Goal: Task Accomplishment & Management: Manage account settings

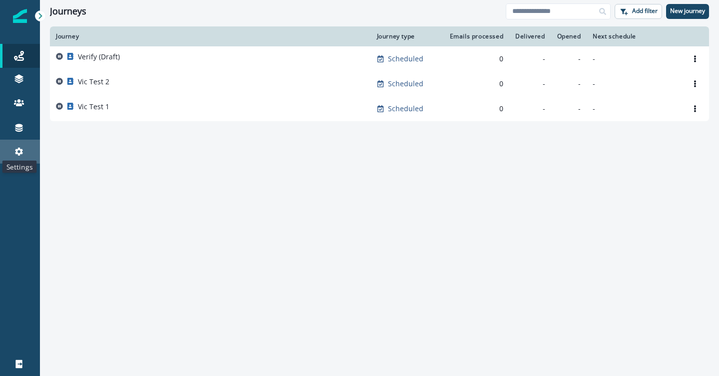
click at [15, 154] on icon at bounding box center [19, 152] width 10 height 10
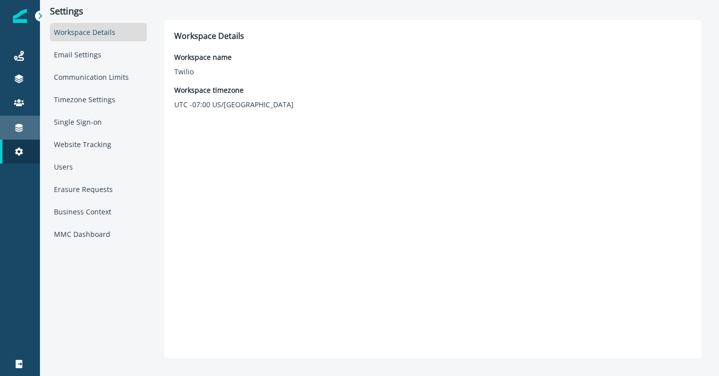
click at [21, 130] on icon at bounding box center [19, 128] width 10 height 10
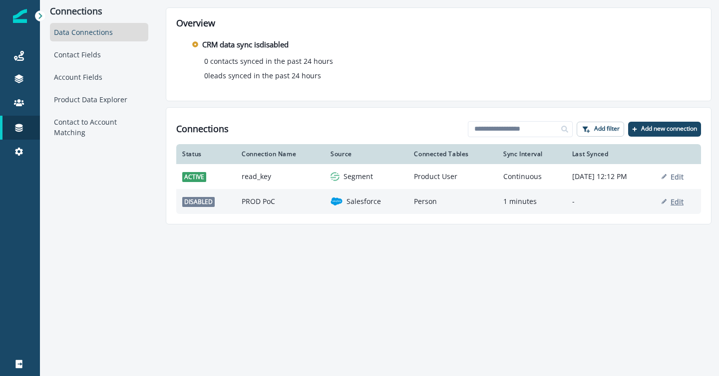
click at [678, 204] on p "Edit" at bounding box center [677, 201] width 13 height 9
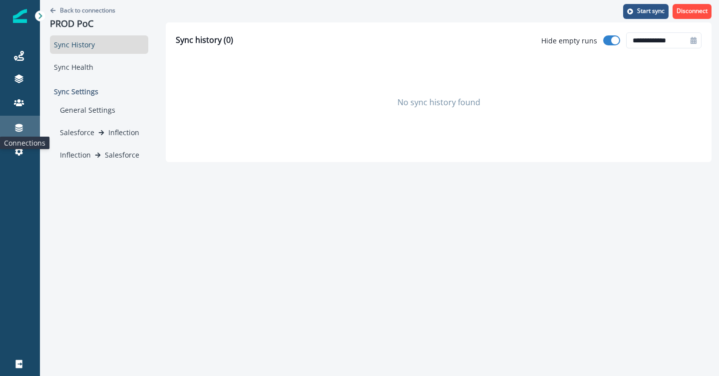
click at [18, 126] on icon at bounding box center [18, 128] width 7 height 8
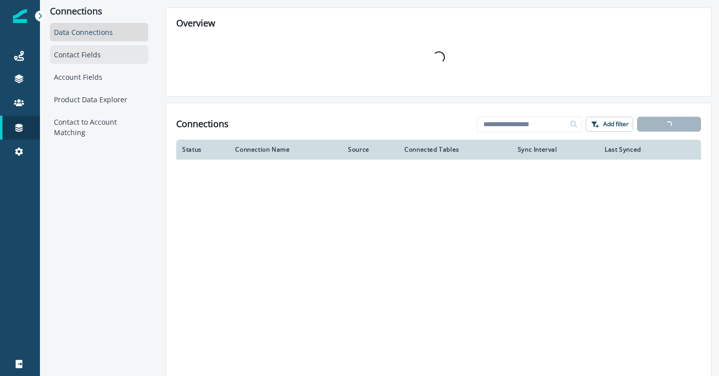
click at [92, 55] on div "Contact Fields" at bounding box center [99, 54] width 98 height 18
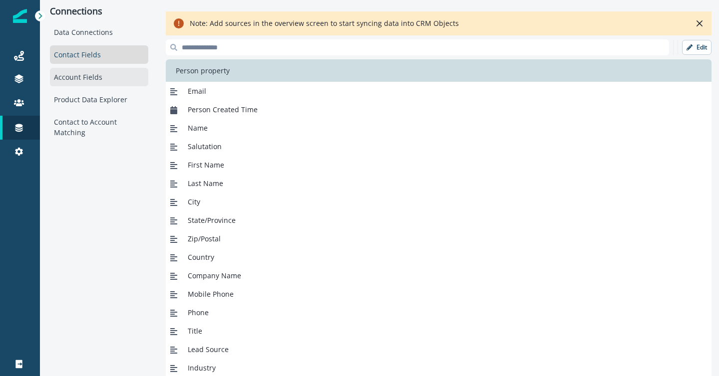
click at [88, 80] on div "Account Fields" at bounding box center [99, 77] width 98 height 18
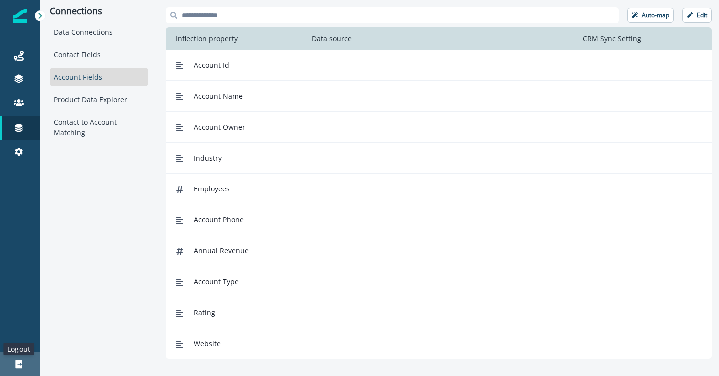
click at [18, 364] on icon at bounding box center [18, 364] width 6 height 8
